Goal: Navigation & Orientation: Find specific page/section

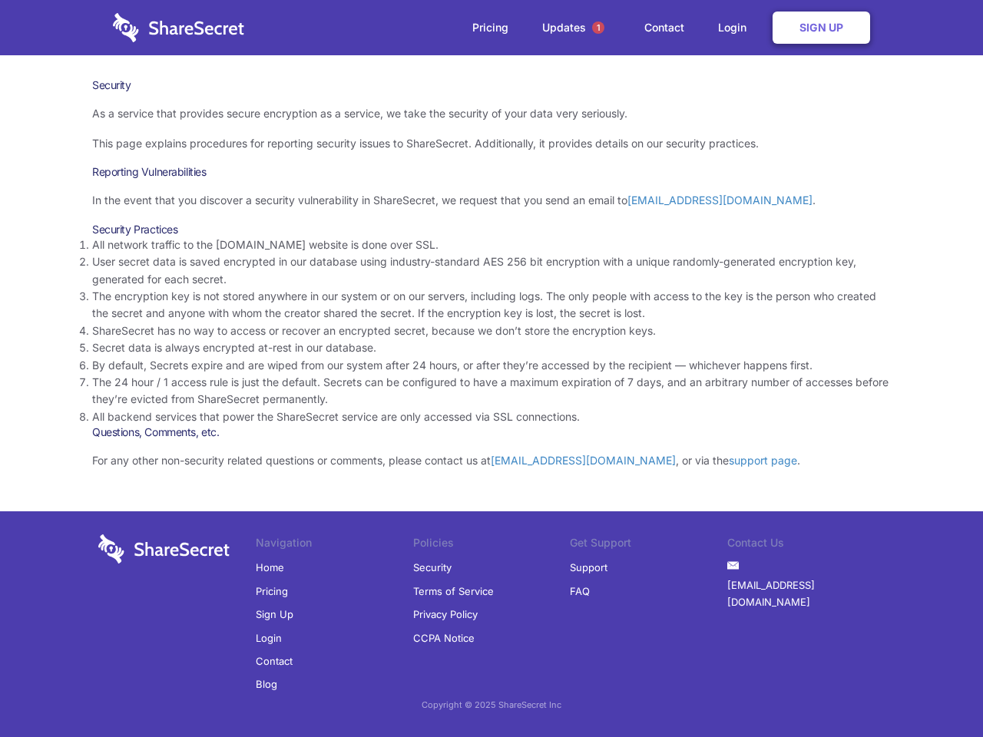
click at [491, 369] on li "By default, Secrets expire and are wiped from our system after 24 hours, or aft…" at bounding box center [491, 365] width 798 height 17
click at [598, 28] on span "1" at bounding box center [598, 27] width 12 height 12
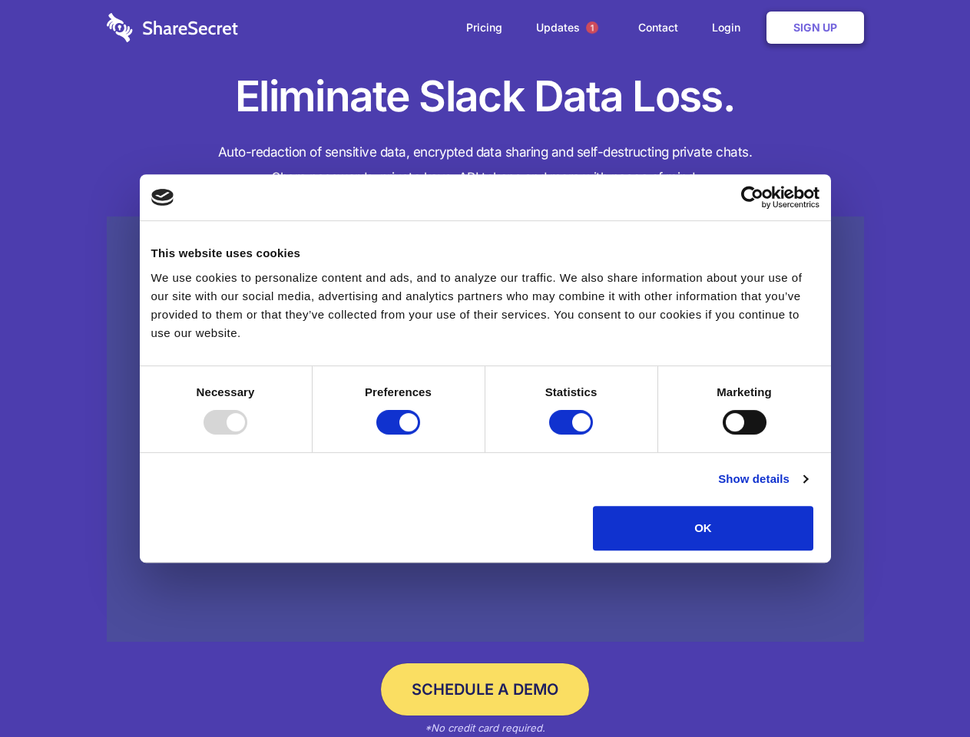
click at [247, 435] on div at bounding box center [225, 422] width 44 height 25
click at [420, 435] on input "Preferences" at bounding box center [398, 422] width 44 height 25
checkbox input "false"
click at [573, 435] on input "Statistics" at bounding box center [571, 422] width 44 height 25
checkbox input "false"
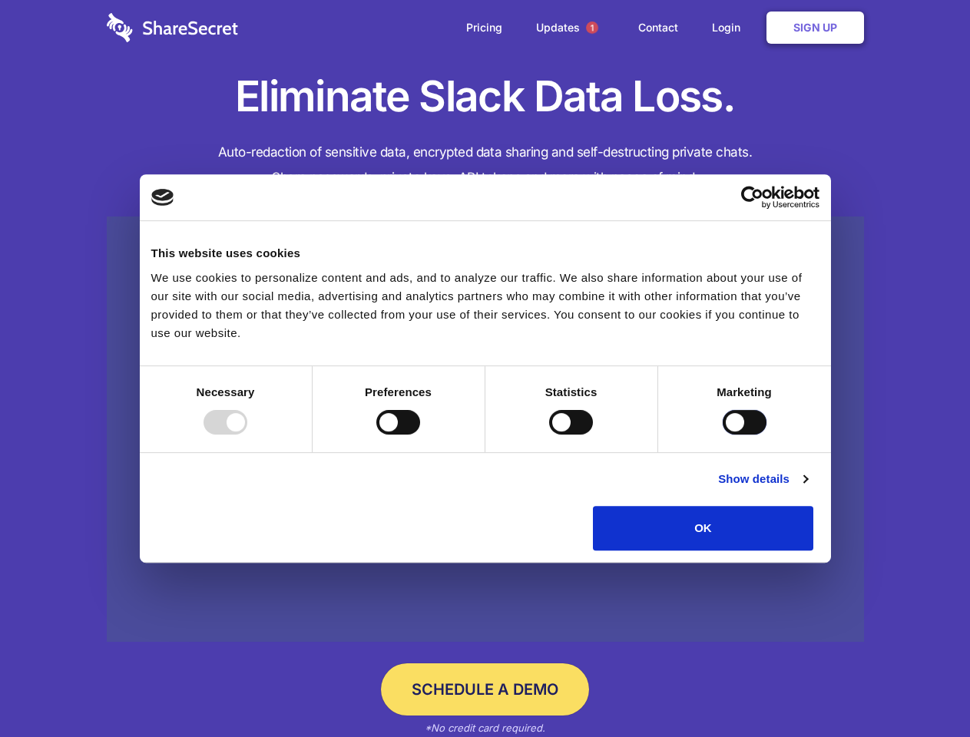
click at [722, 435] on input "Marketing" at bounding box center [744, 422] width 44 height 25
checkbox input "true"
click at [807, 488] on link "Show details" at bounding box center [762, 479] width 89 height 18
click at [0, 0] on div "Statistics 17 Statistic cookies help website owners to understand how visitors …" at bounding box center [0, 0] width 0 height 0
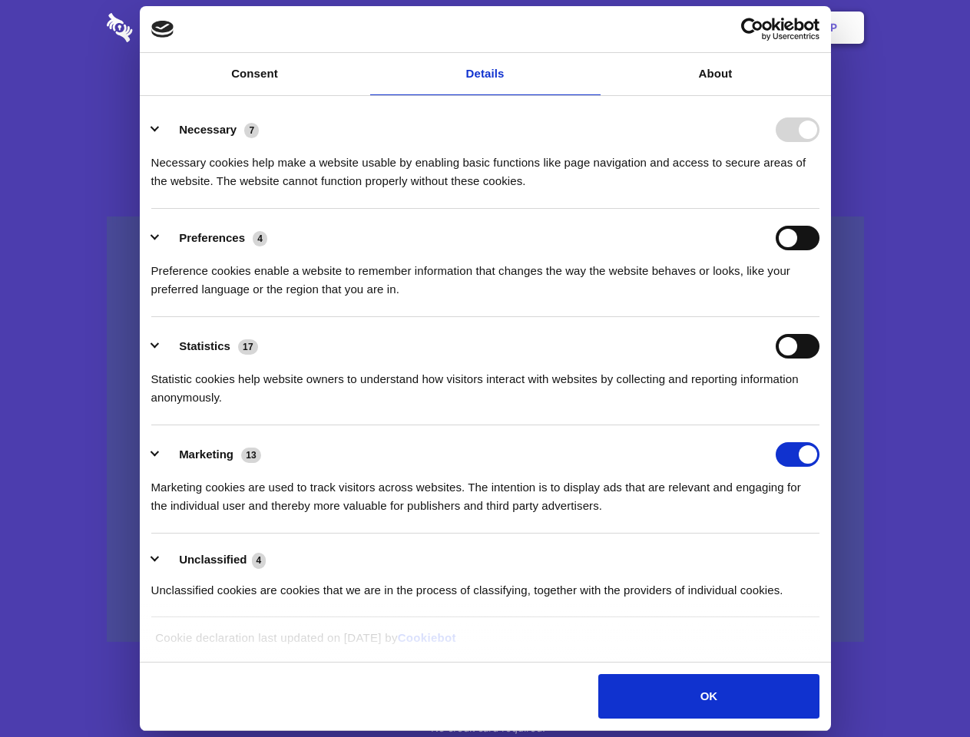
click at [591, 28] on span "1" at bounding box center [592, 27] width 12 height 12
